Goal: Task Accomplishment & Management: Complete application form

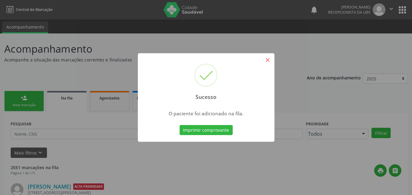
scroll to position [6, 0]
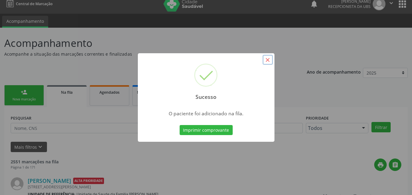
click at [264, 64] on button "×" at bounding box center [267, 60] width 10 height 10
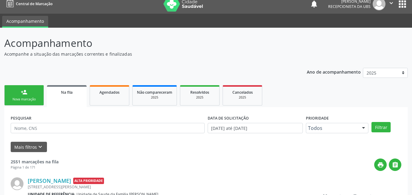
click at [24, 89] on link "person_add Nova marcação" at bounding box center [24, 95] width 40 height 20
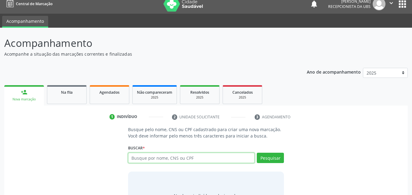
click at [157, 158] on input "text" at bounding box center [191, 158] width 127 height 10
type input "700004916247609"
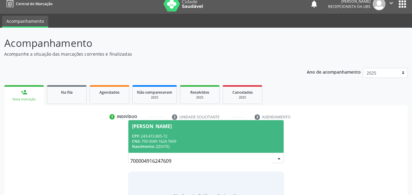
click at [193, 145] on div "Nascimento: [DATE]" at bounding box center [206, 146] width 148 height 5
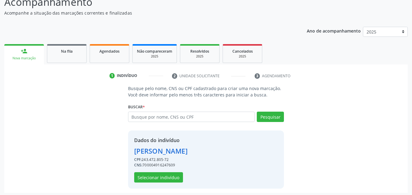
scroll to position [49, 0]
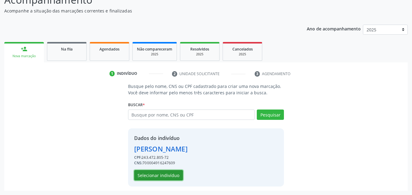
click at [157, 177] on button "Selecionar indivíduo" at bounding box center [158, 175] width 49 height 10
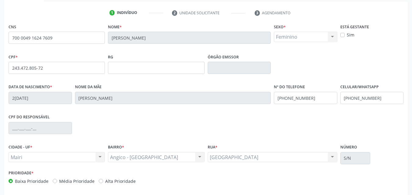
scroll to position [135, 0]
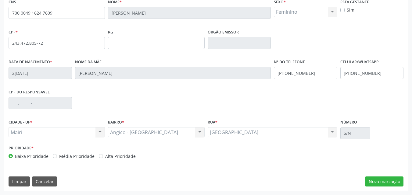
click at [117, 156] on label "Alta Prioridade" at bounding box center [120, 156] width 30 height 6
click at [103, 156] on input "Alta Prioridade" at bounding box center [101, 155] width 4 height 5
radio input "true"
click at [388, 179] on button "Nova marcação" at bounding box center [384, 182] width 38 height 10
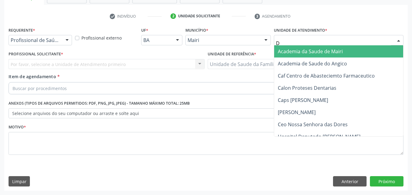
type input "DI"
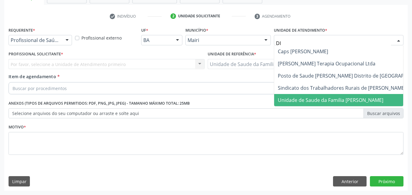
click at [302, 104] on span "Unidade de Saude da Familia [PERSON_NAME]" at bounding box center [352, 100] width 157 height 12
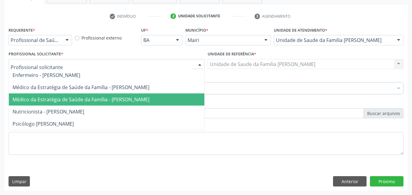
click at [60, 95] on span "Médico da Estratégia de Saúde da Família - [PERSON_NAME]" at bounding box center [106, 100] width 195 height 12
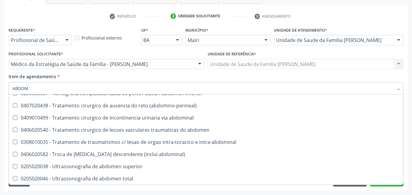
scroll to position [397, 0]
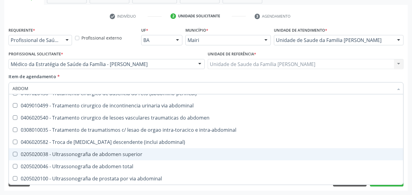
type input "ABDOME"
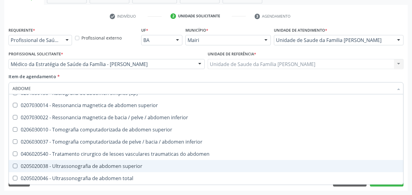
scroll to position [31, 0]
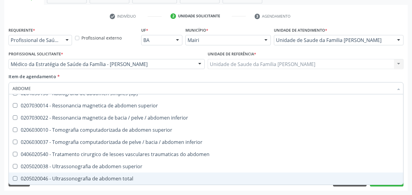
click at [103, 178] on div "0205020046 - Ultrassonografia de abdomen total" at bounding box center [205, 178] width 387 height 5
checkbox total "true"
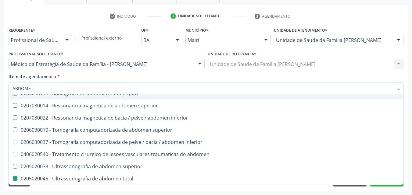
click at [172, 52] on div "Profissional Solicitante * Médico da Estratégia de Saúde da Família - [PERSON_N…" at bounding box center [107, 59] width 196 height 19
checkbox incidencias\) "true"
checkbox total "false"
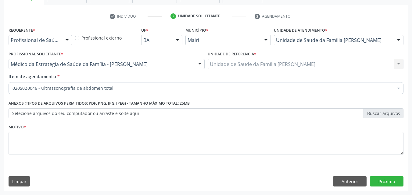
scroll to position [0, 0]
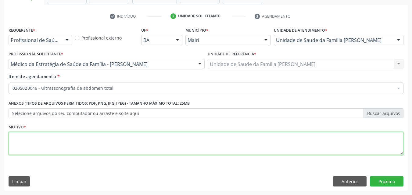
click at [70, 150] on textarea at bounding box center [206, 143] width 394 height 23
type textarea "DOR ABDOMINAIS"
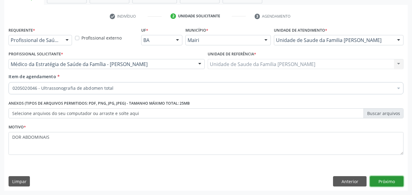
click at [387, 180] on button "Próximo" at bounding box center [387, 181] width 34 height 10
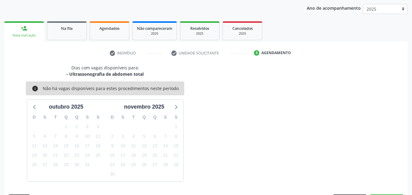
scroll to position [88, 0]
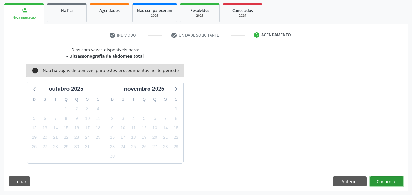
click at [385, 181] on button "Confirmar" at bounding box center [387, 182] width 34 height 10
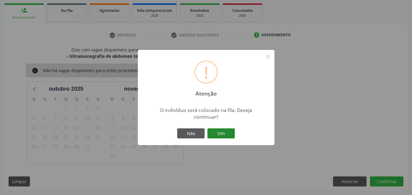
click at [221, 137] on button "Sim" at bounding box center [220, 134] width 27 height 10
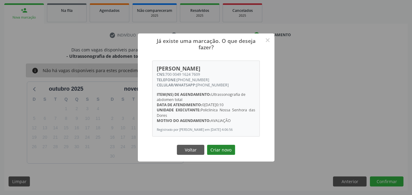
click at [229, 154] on button "Criar novo" at bounding box center [221, 150] width 28 height 10
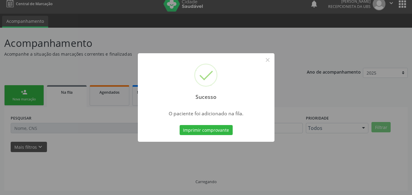
scroll to position [6, 0]
